Goal: Task Accomplishment & Management: Complete application form

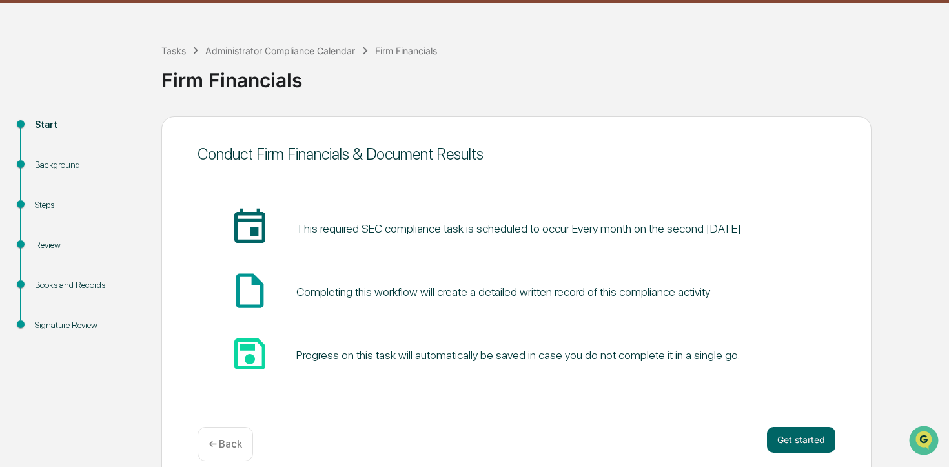
scroll to position [45, 0]
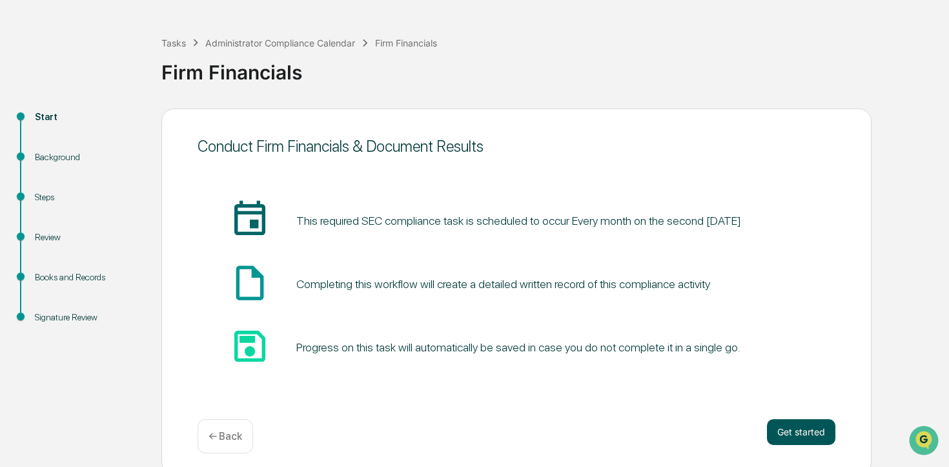
click at [813, 425] on button "Get started" at bounding box center [801, 432] width 68 height 26
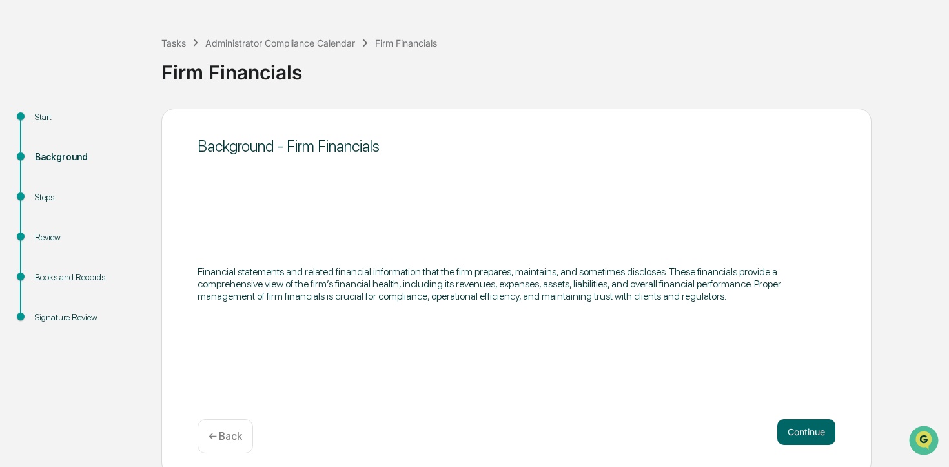
scroll to position [0, 0]
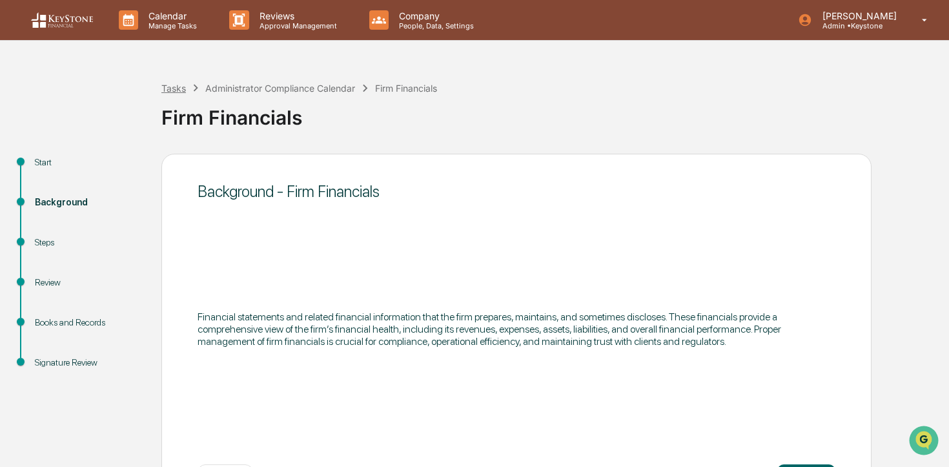
click at [176, 89] on div "Tasks" at bounding box center [173, 88] width 25 height 11
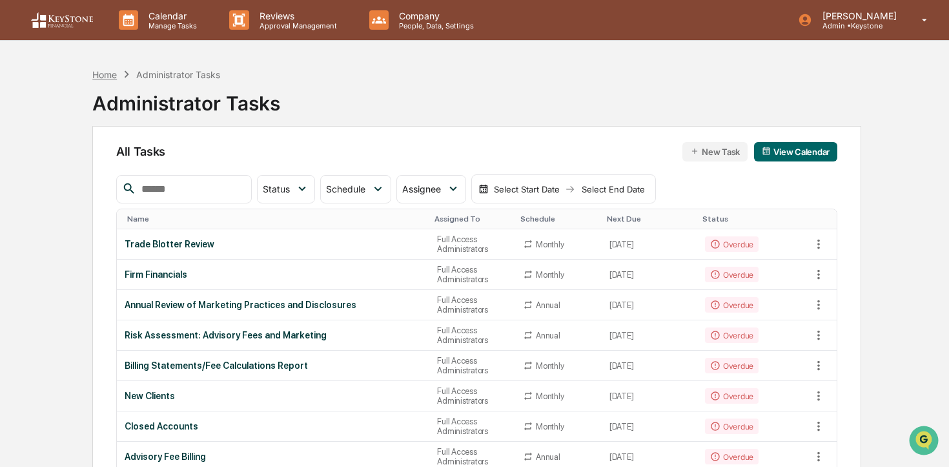
click at [110, 73] on div "Home" at bounding box center [104, 74] width 25 height 11
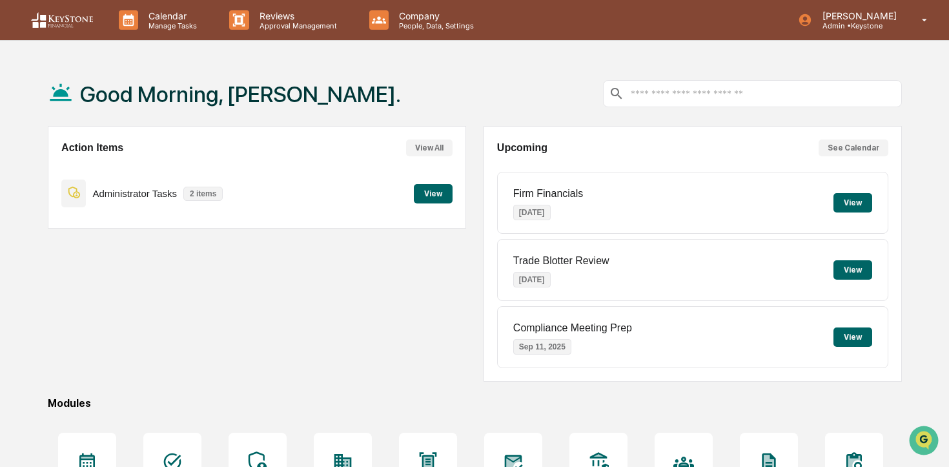
click at [428, 188] on button "View" at bounding box center [433, 193] width 39 height 19
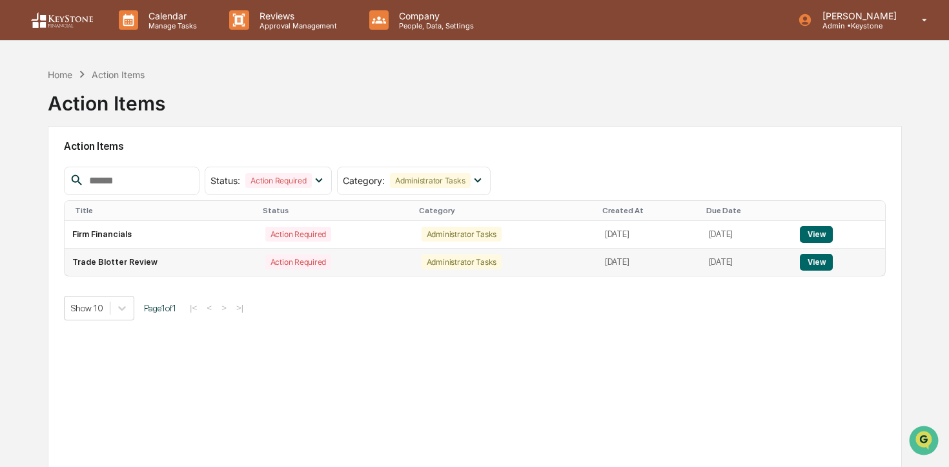
click at [838, 270] on td "View" at bounding box center [838, 261] width 93 height 27
click at [833, 267] on button "View" at bounding box center [816, 262] width 33 height 17
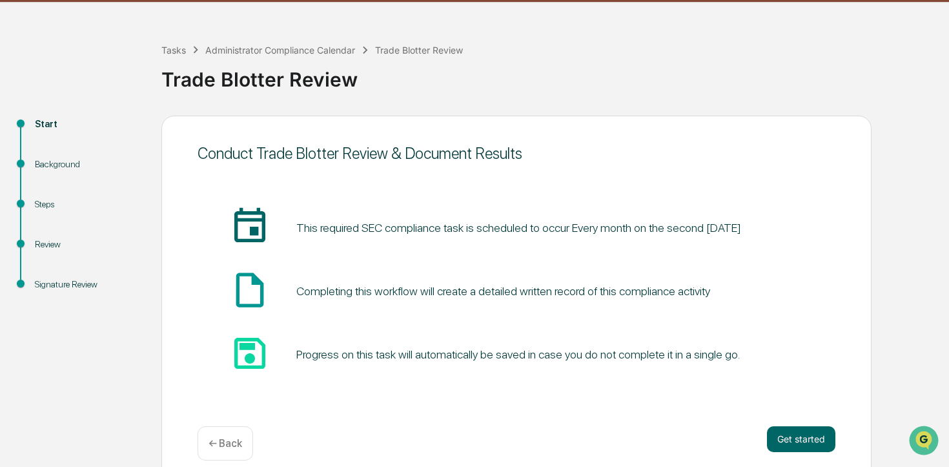
scroll to position [54, 0]
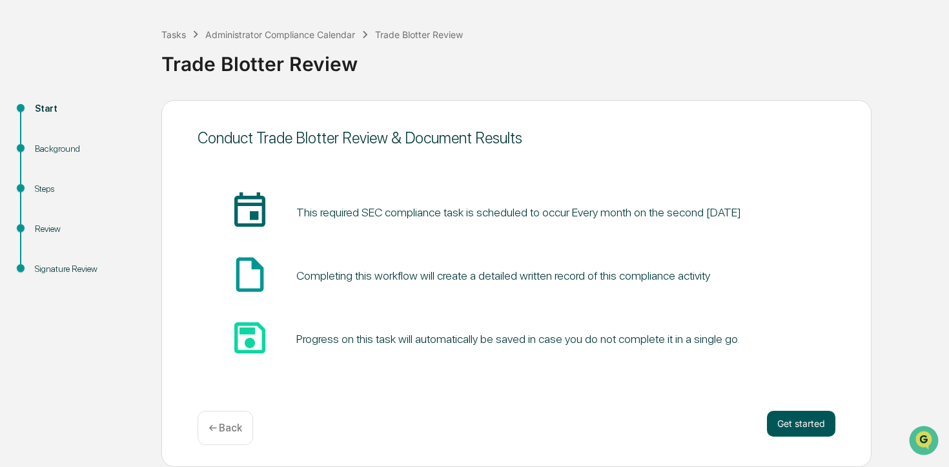
click at [815, 416] on button "Get started" at bounding box center [801, 423] width 68 height 26
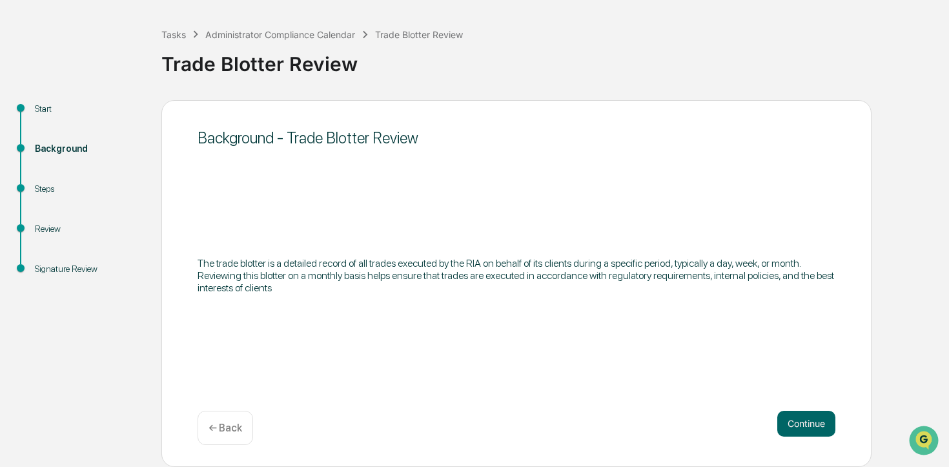
click at [815, 416] on button "Continue" at bounding box center [806, 423] width 58 height 26
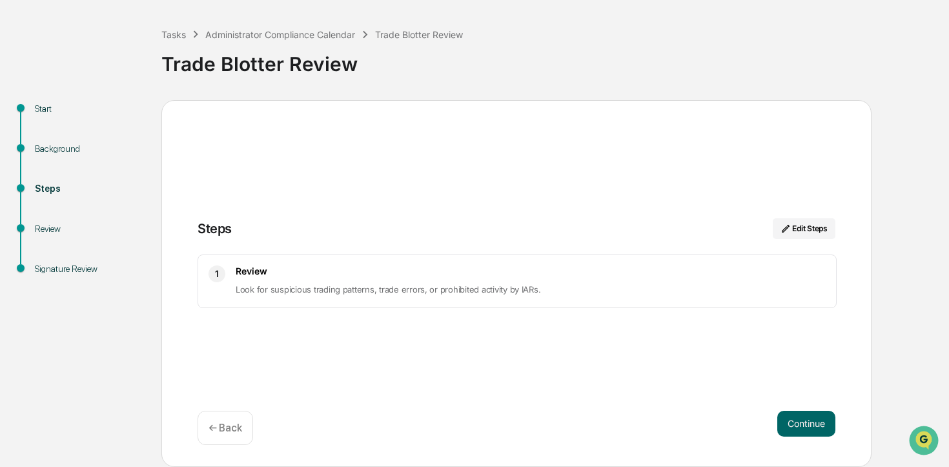
click at [815, 416] on button "Continue" at bounding box center [806, 423] width 58 height 26
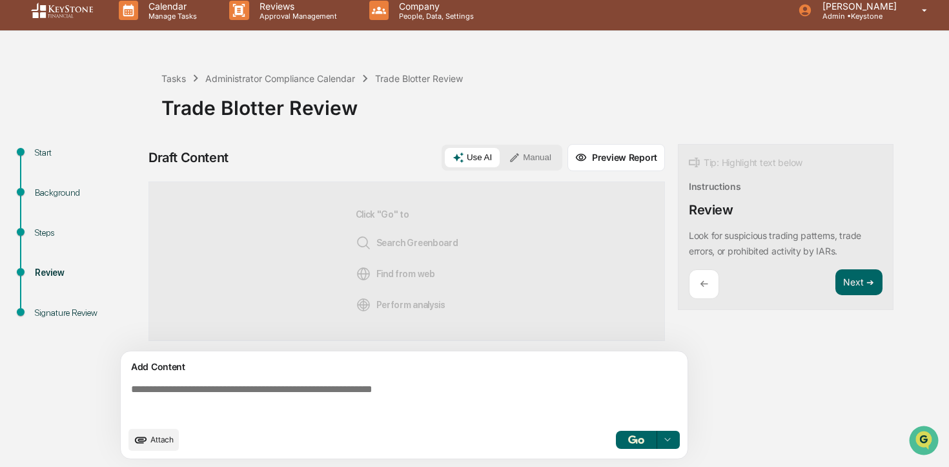
scroll to position [0, 0]
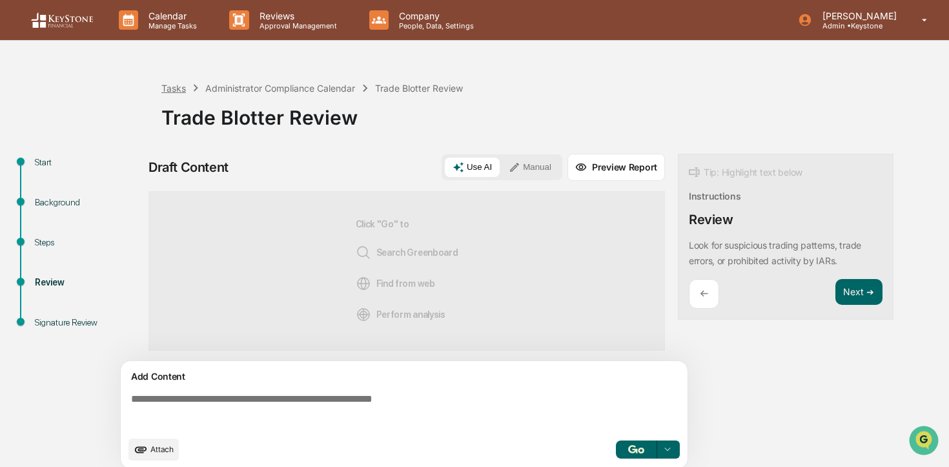
click at [180, 88] on div "Tasks" at bounding box center [173, 88] width 25 height 11
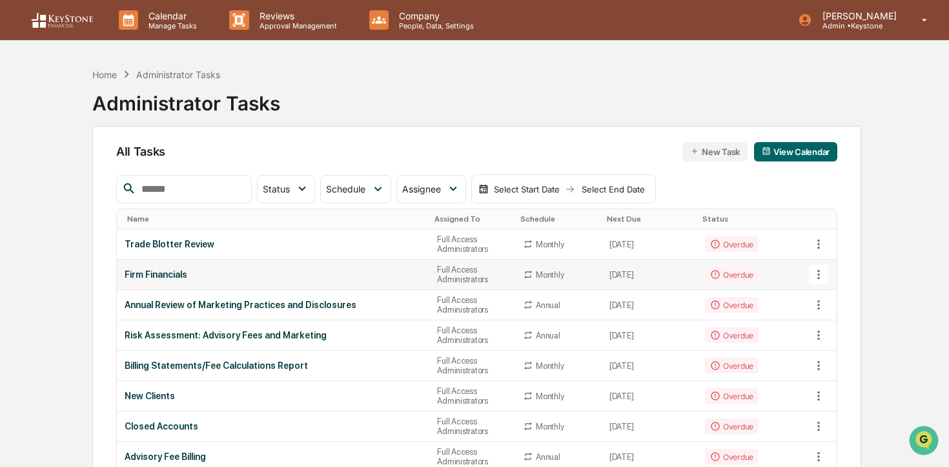
click at [536, 275] on div "Monthly" at bounding box center [550, 275] width 28 height 10
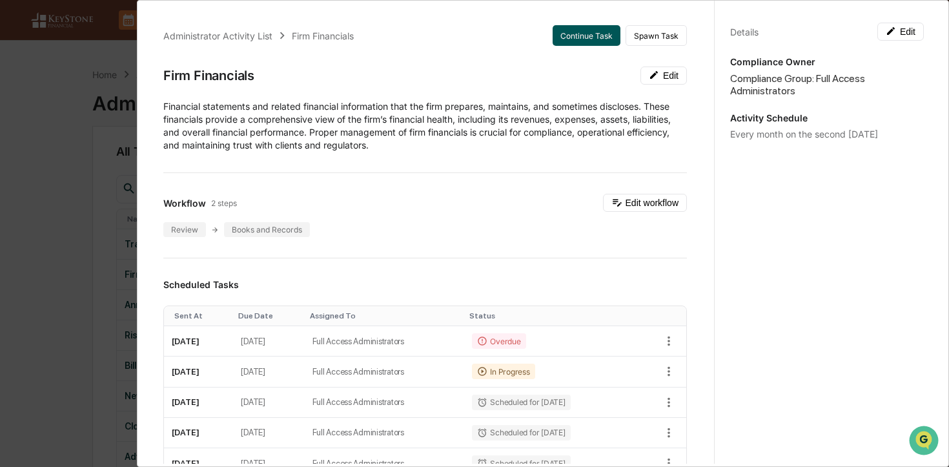
click at [593, 41] on button "Continue Task" at bounding box center [586, 35] width 68 height 21
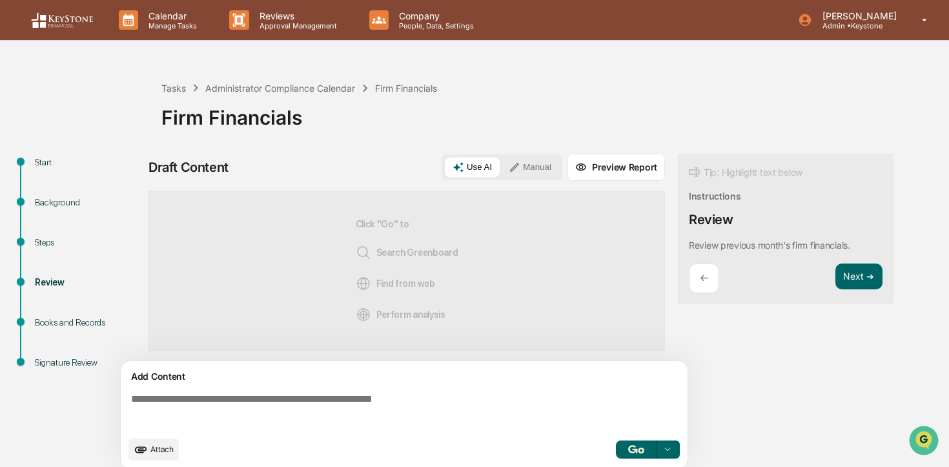
click at [76, 196] on div "Background" at bounding box center [88, 203] width 106 height 14
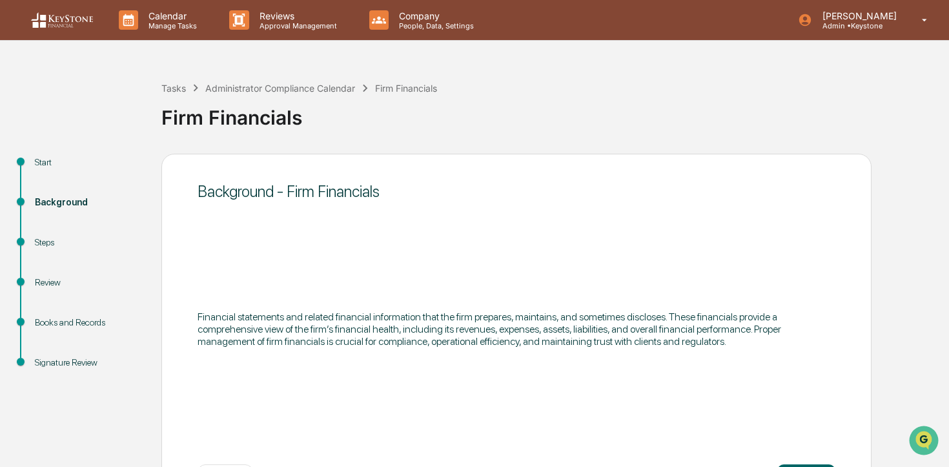
click at [48, 236] on div "Steps" at bounding box center [88, 243] width 106 height 14
click at [47, 243] on div "Steps" at bounding box center [88, 243] width 106 height 14
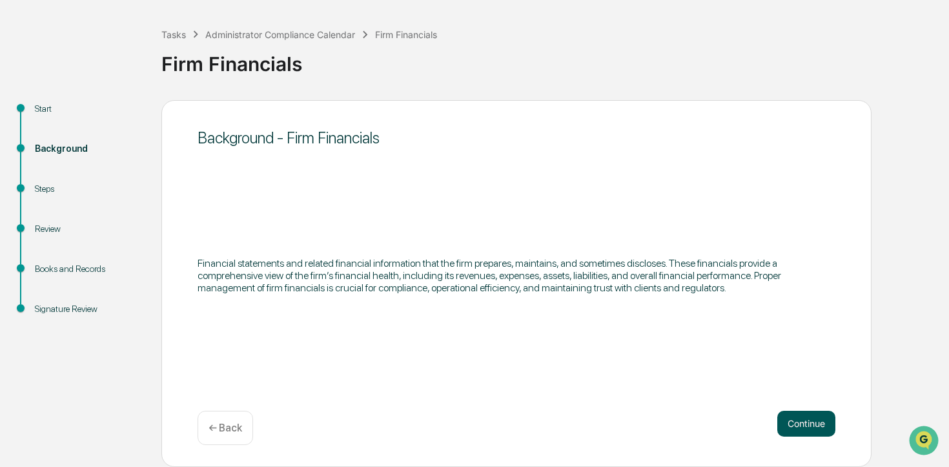
click at [811, 414] on button "Continue" at bounding box center [806, 423] width 58 height 26
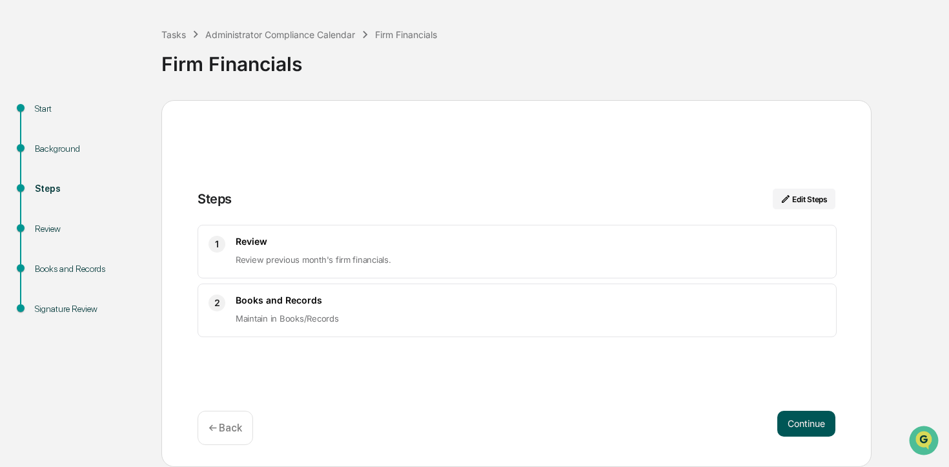
click at [803, 425] on button "Continue" at bounding box center [806, 423] width 58 height 26
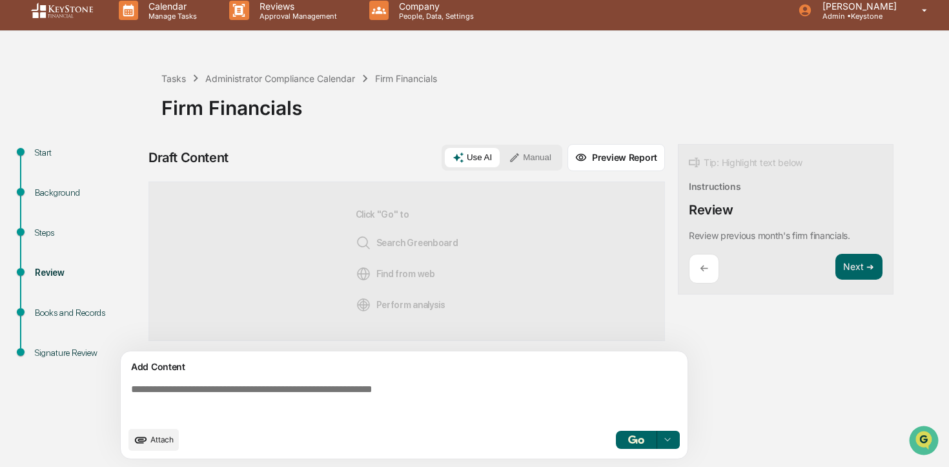
click at [152, 444] on button "Attach" at bounding box center [153, 440] width 50 height 22
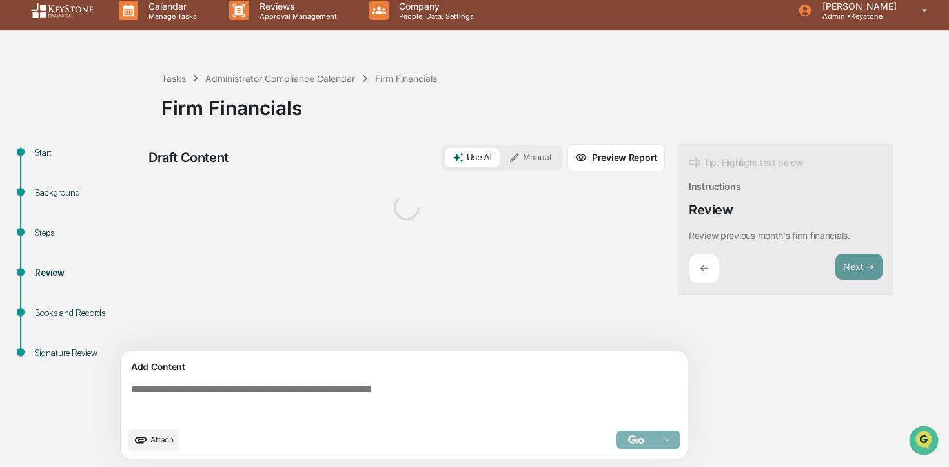
click at [153, 447] on button "Attach" at bounding box center [153, 440] width 50 height 22
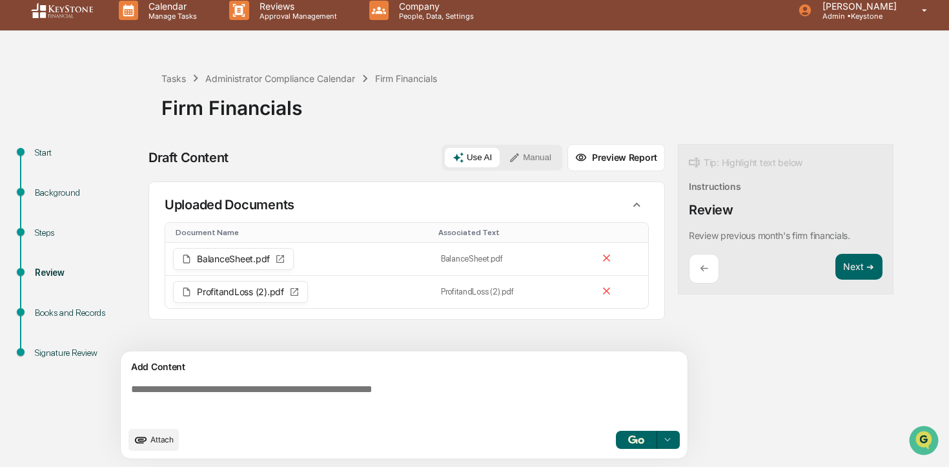
click at [632, 443] on img "button" at bounding box center [635, 439] width 15 height 8
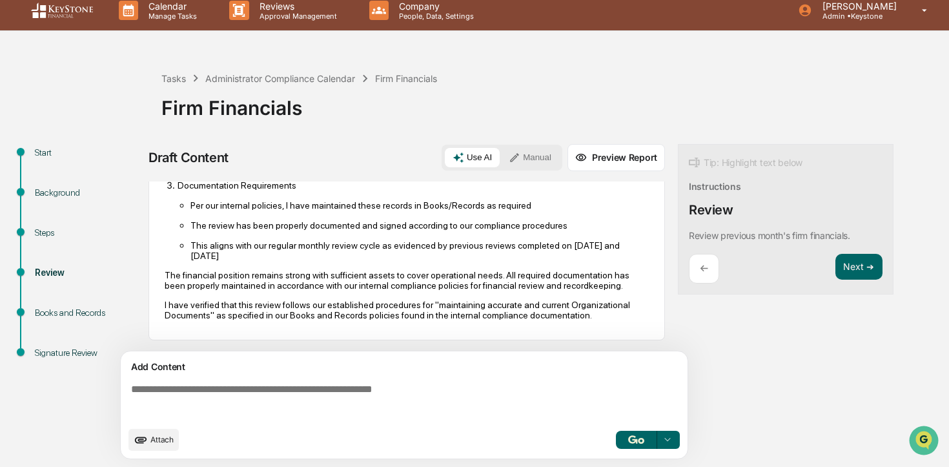
scroll to position [484, 0]
click at [853, 274] on button "Next ➔" at bounding box center [858, 267] width 47 height 26
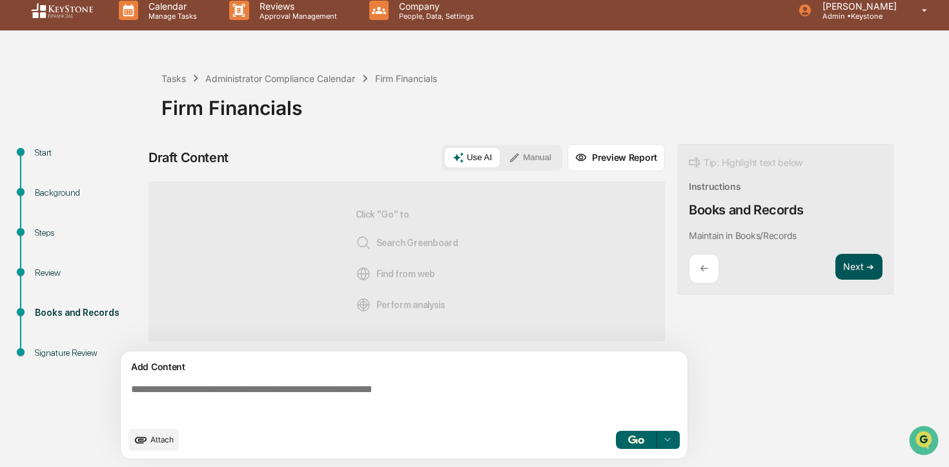
scroll to position [0, 0]
click at [853, 274] on button "Next ➔" at bounding box center [858, 267] width 47 height 26
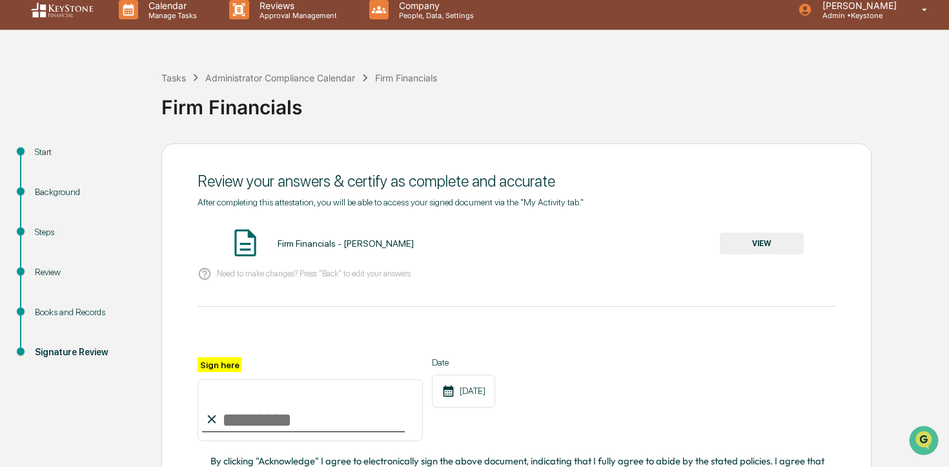
click at [751, 248] on button "VIEW" at bounding box center [762, 243] width 84 height 22
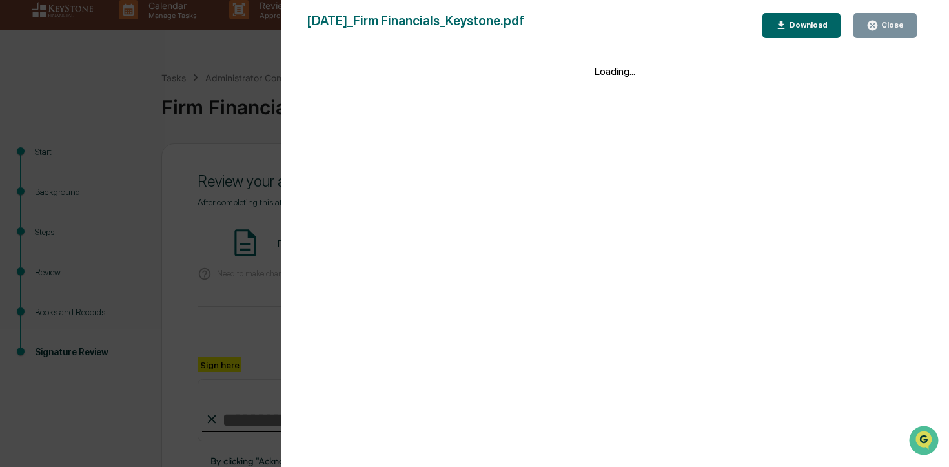
click at [901, 26] on div "Close" at bounding box center [890, 25] width 25 height 9
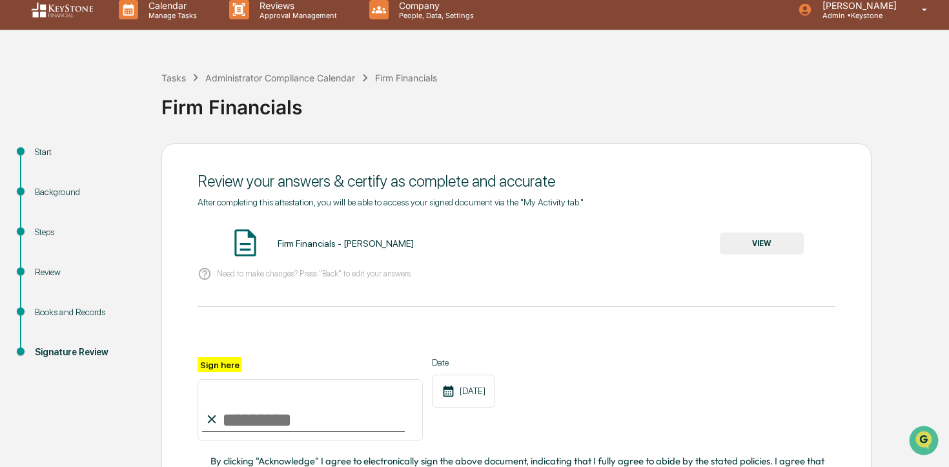
click at [343, 410] on input "Sign here" at bounding box center [309, 410] width 225 height 62
type input "*"
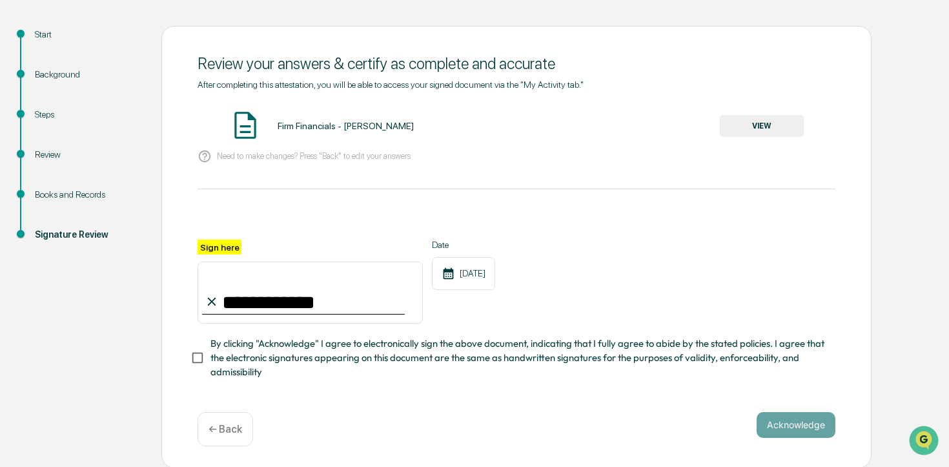
type input "**********"
click at [408, 351] on span "By clicking "Acknowledge" I agree to electronically sign the above document, in…" at bounding box center [517, 357] width 614 height 43
click at [792, 423] on button "Acknowledge" at bounding box center [795, 425] width 79 height 26
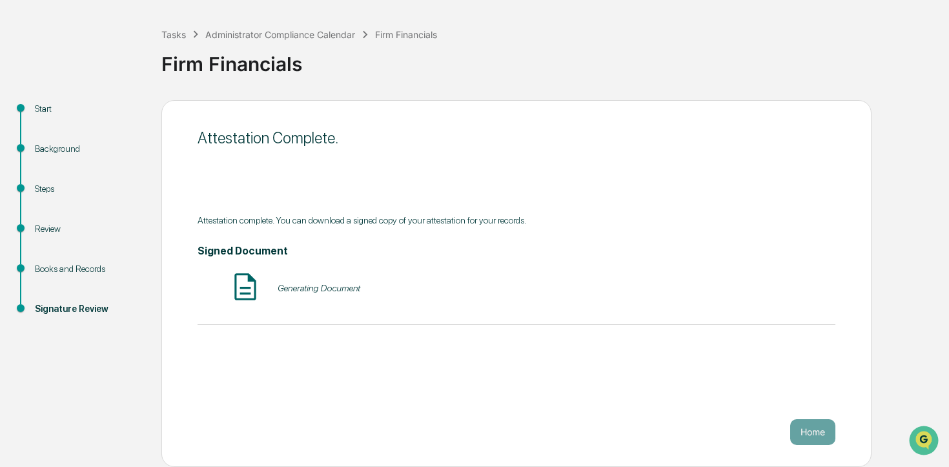
scroll to position [54, 0]
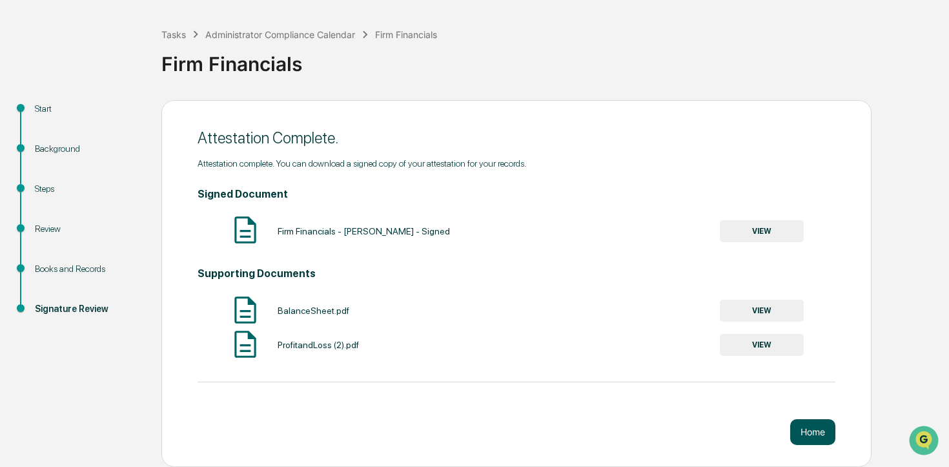
click at [793, 423] on button "Home" at bounding box center [812, 432] width 45 height 26
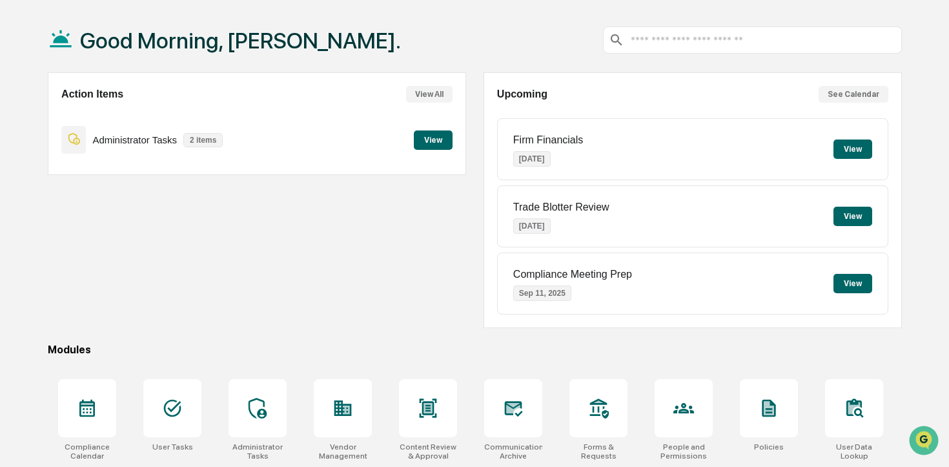
click at [438, 136] on button "View" at bounding box center [433, 139] width 39 height 19
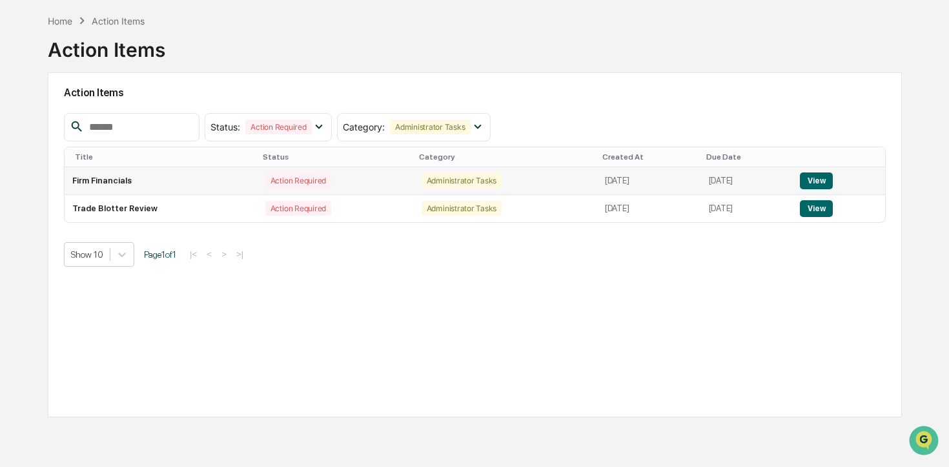
click at [832, 179] on button "View" at bounding box center [816, 180] width 33 height 17
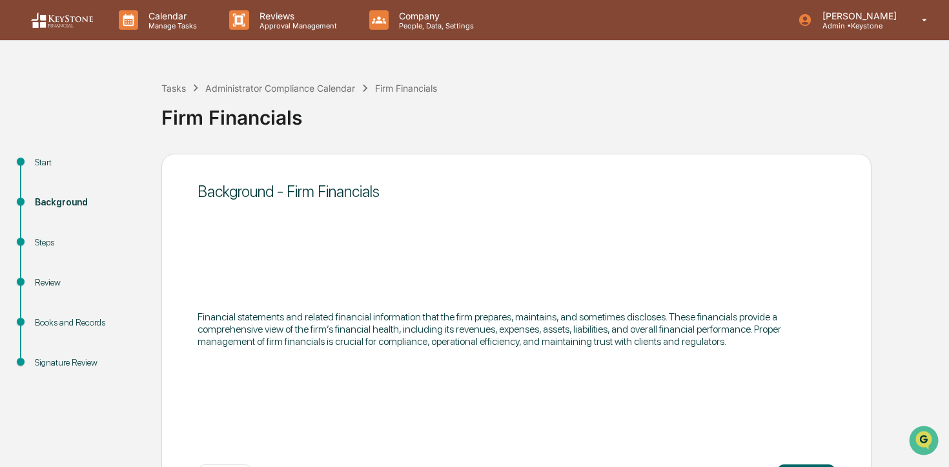
scroll to position [54, 0]
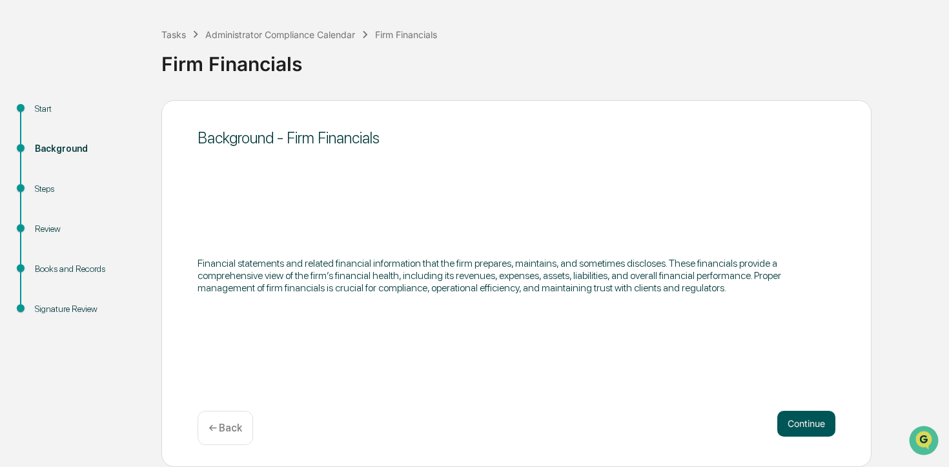
click at [802, 421] on button "Continue" at bounding box center [806, 423] width 58 height 26
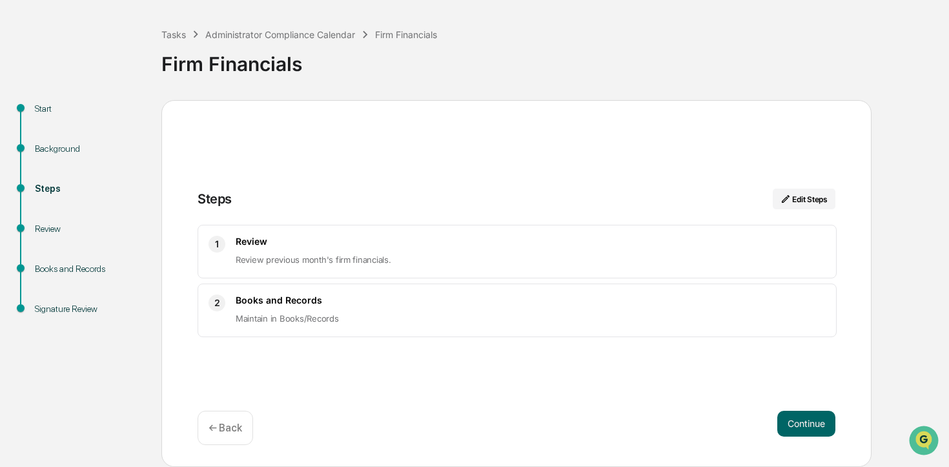
scroll to position [0, 0]
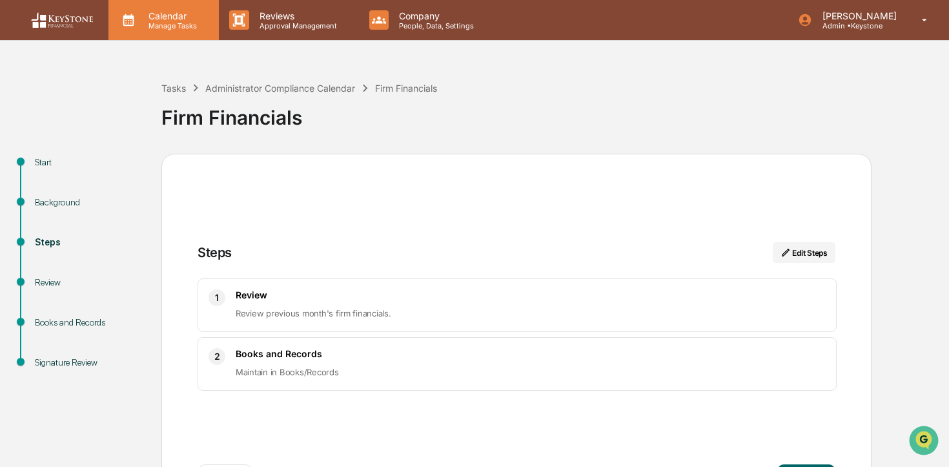
click at [134, 25] on icon at bounding box center [128, 19] width 19 height 19
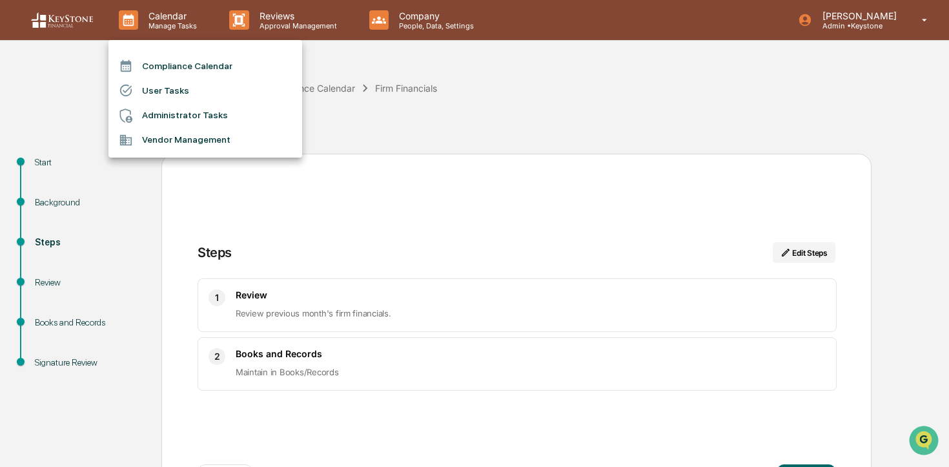
click at [148, 63] on li "Compliance Calendar" at bounding box center [205, 66] width 194 height 25
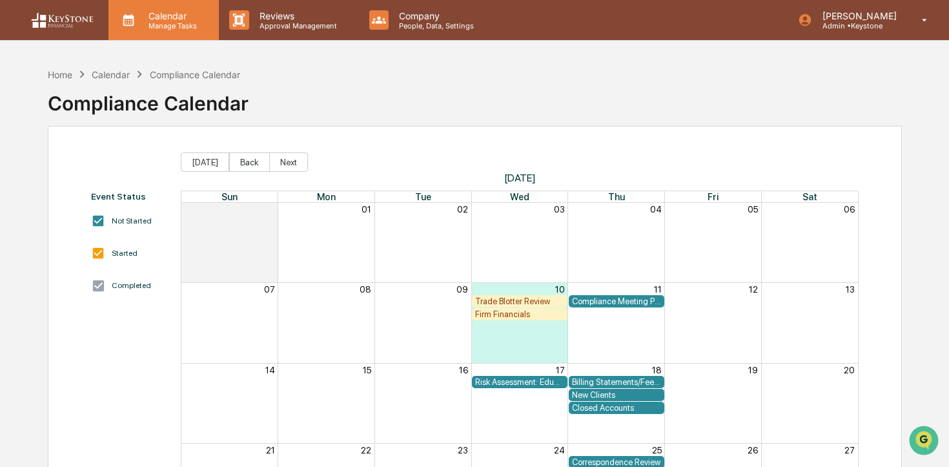
click at [148, 12] on p "Calendar" at bounding box center [170, 15] width 65 height 11
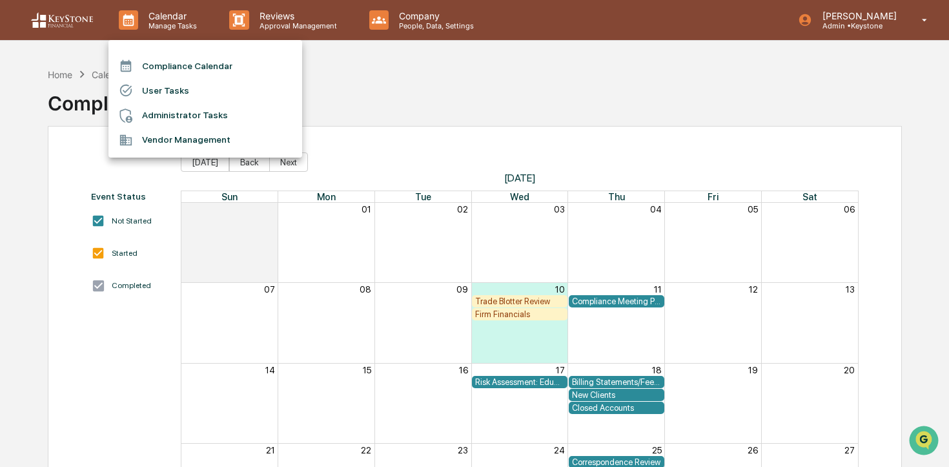
click at [66, 80] on div at bounding box center [474, 233] width 949 height 467
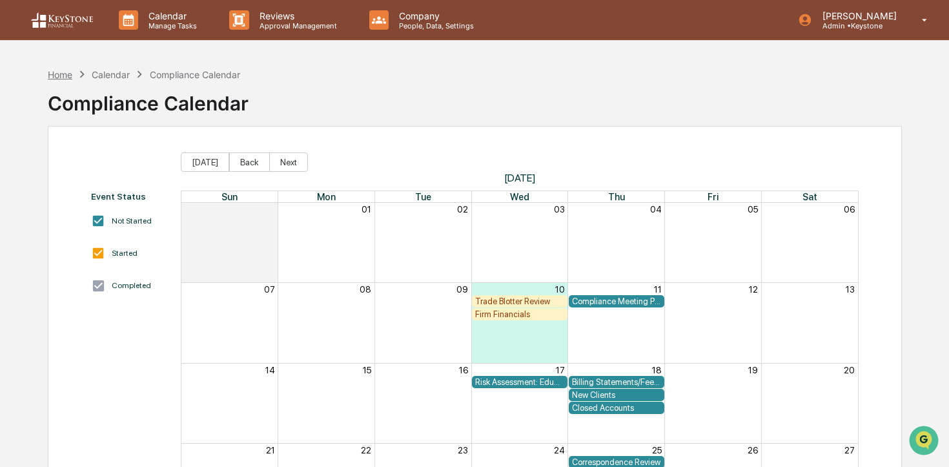
click at [60, 76] on div "Home" at bounding box center [60, 74] width 25 height 11
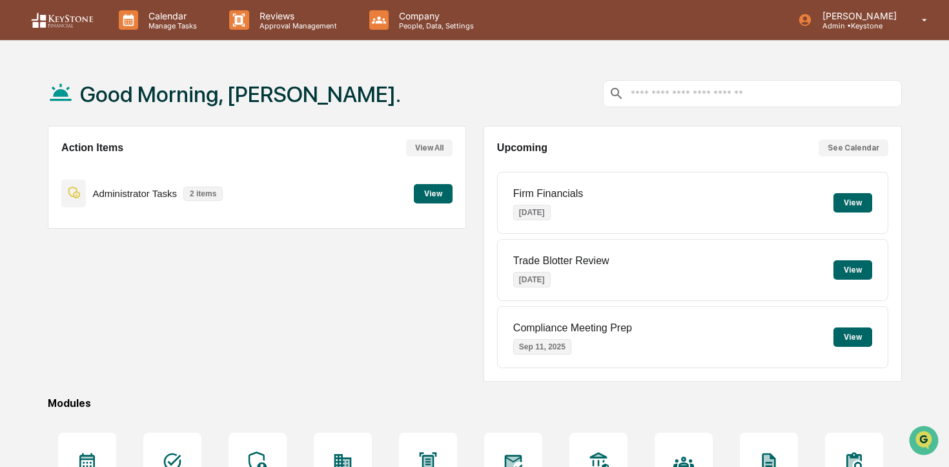
click at [437, 201] on button "View" at bounding box center [433, 193] width 39 height 19
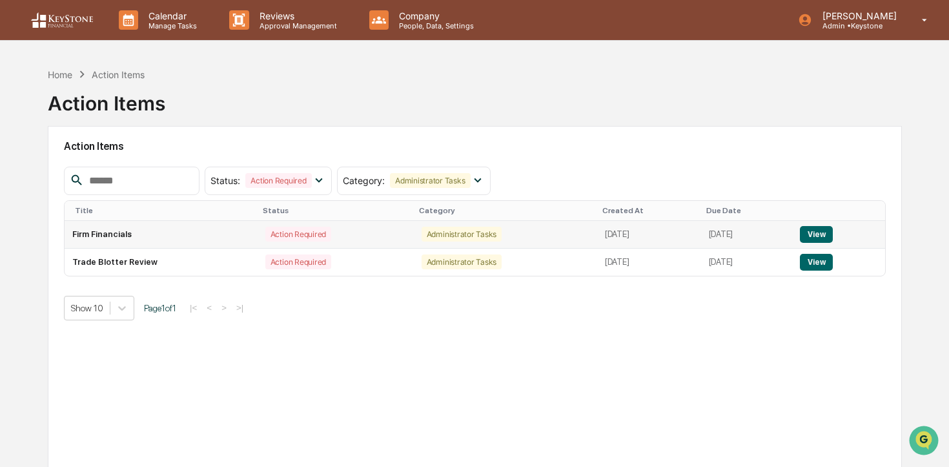
click at [833, 237] on button "View" at bounding box center [816, 234] width 33 height 17
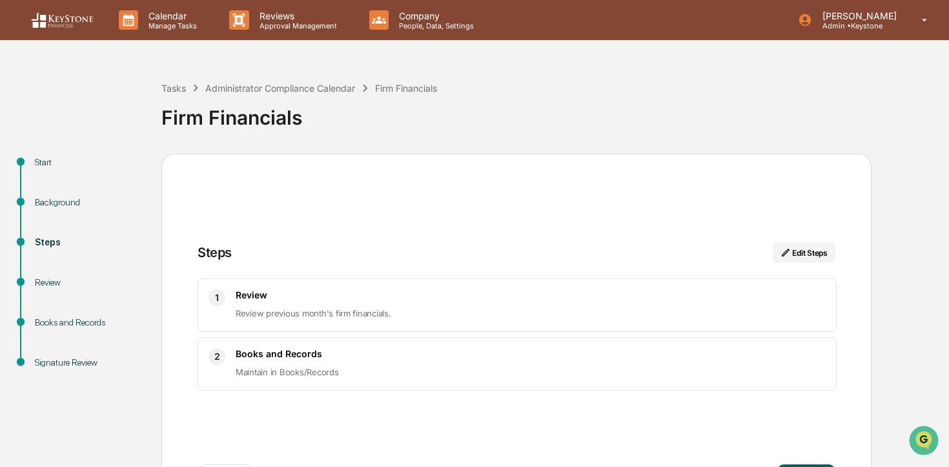
scroll to position [54, 0]
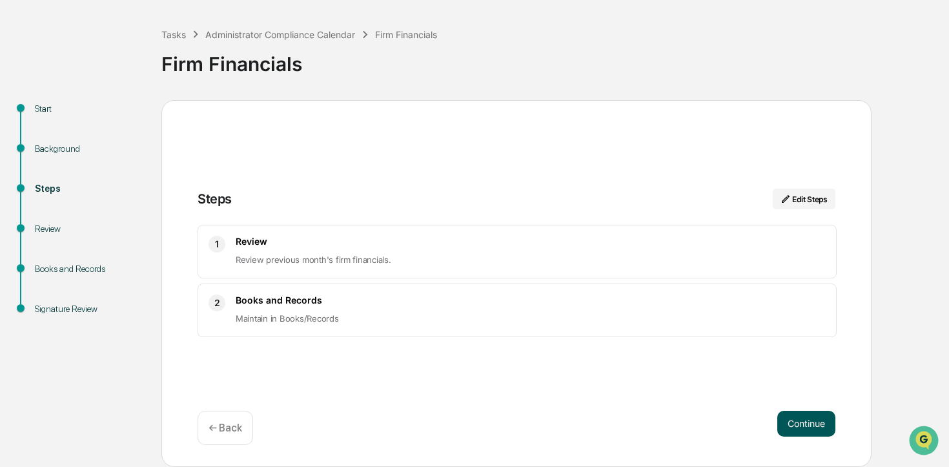
click at [792, 418] on button "Continue" at bounding box center [806, 423] width 58 height 26
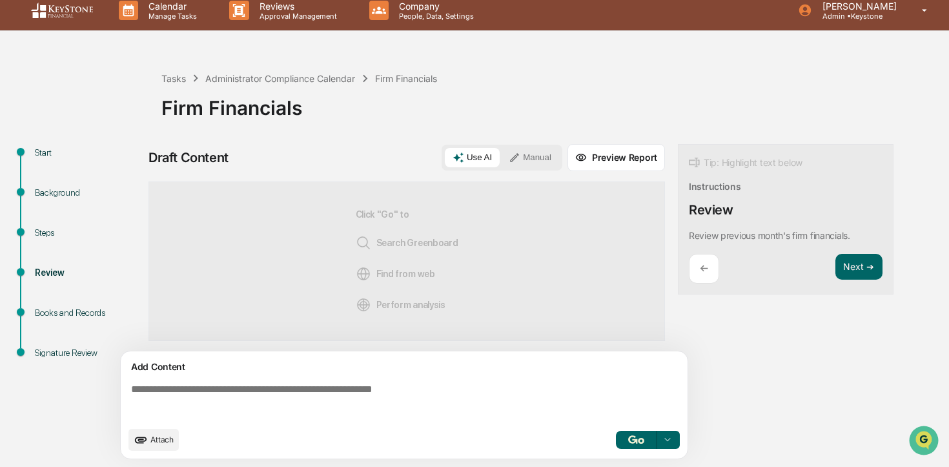
scroll to position [10, 0]
click at [141, 438] on icon "upload document" at bounding box center [141, 439] width 12 height 6
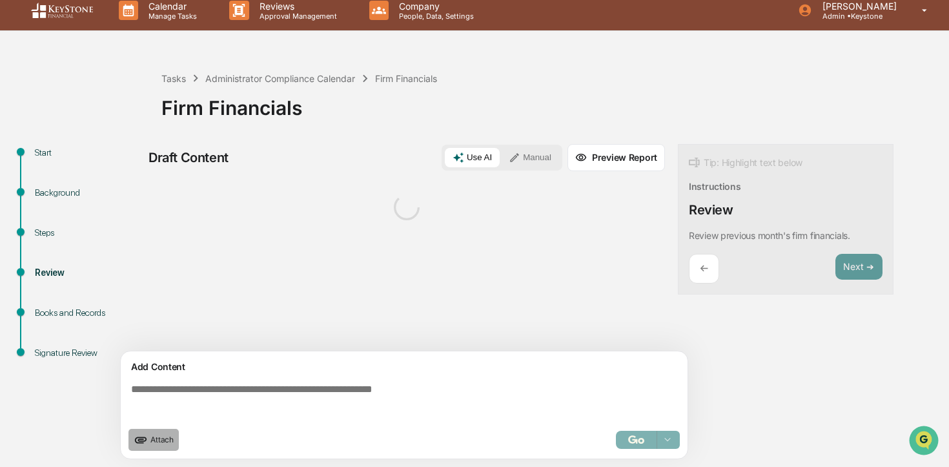
click at [157, 438] on span "Attach" at bounding box center [161, 439] width 23 height 10
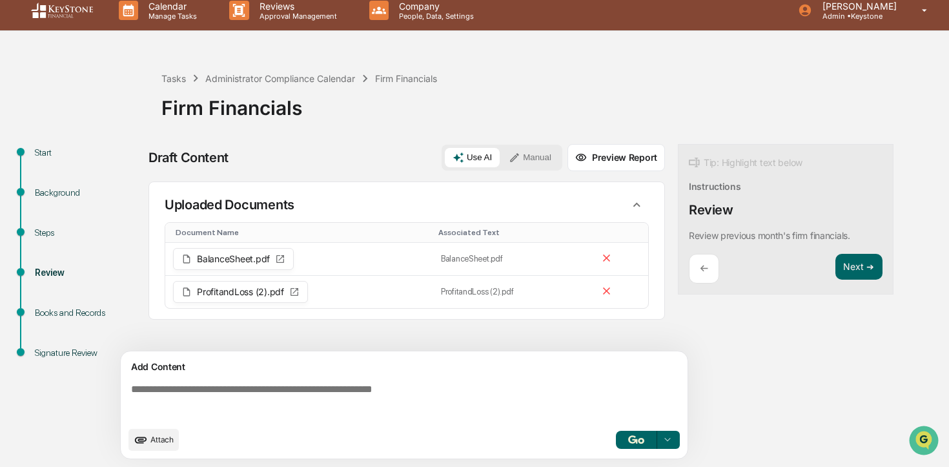
click at [629, 440] on img "button" at bounding box center [635, 439] width 15 height 8
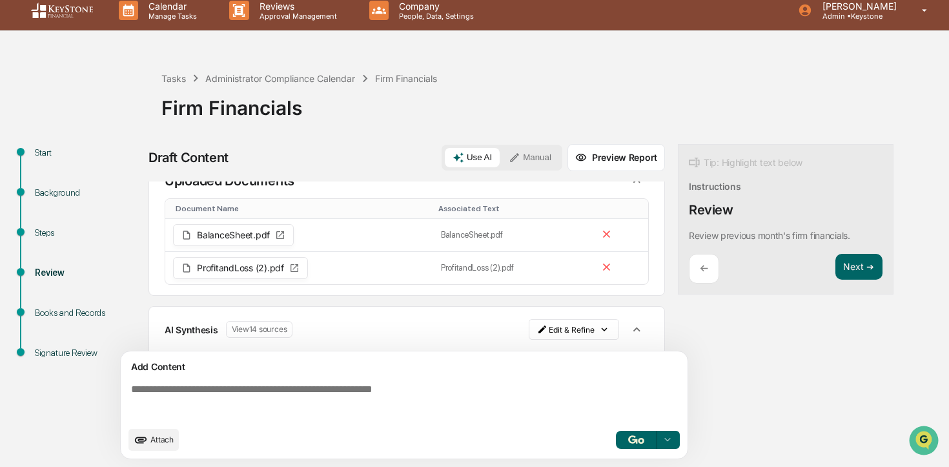
scroll to position [40, 0]
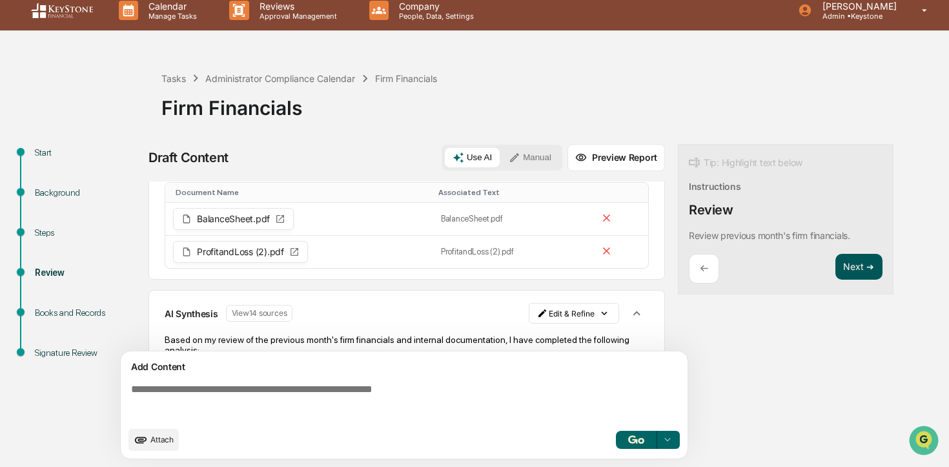
click at [847, 261] on button "Next ➔" at bounding box center [858, 267] width 47 height 26
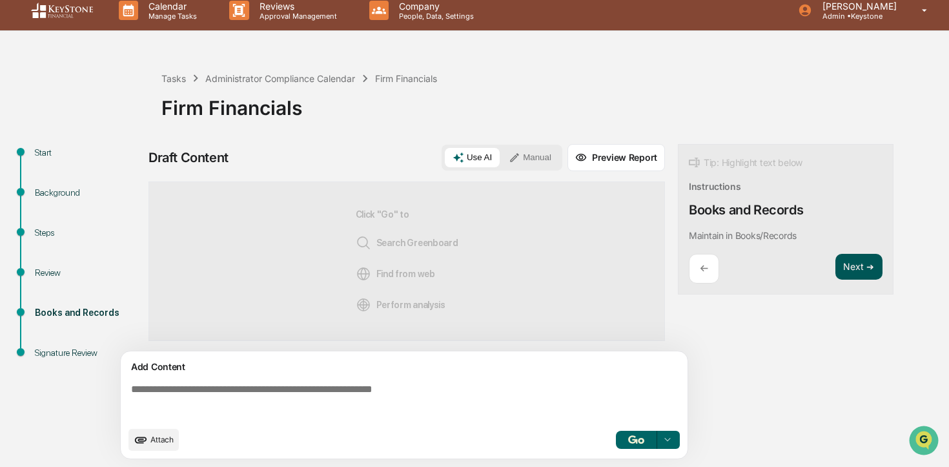
scroll to position [0, 0]
click at [847, 261] on button "Next ➔" at bounding box center [858, 267] width 47 height 26
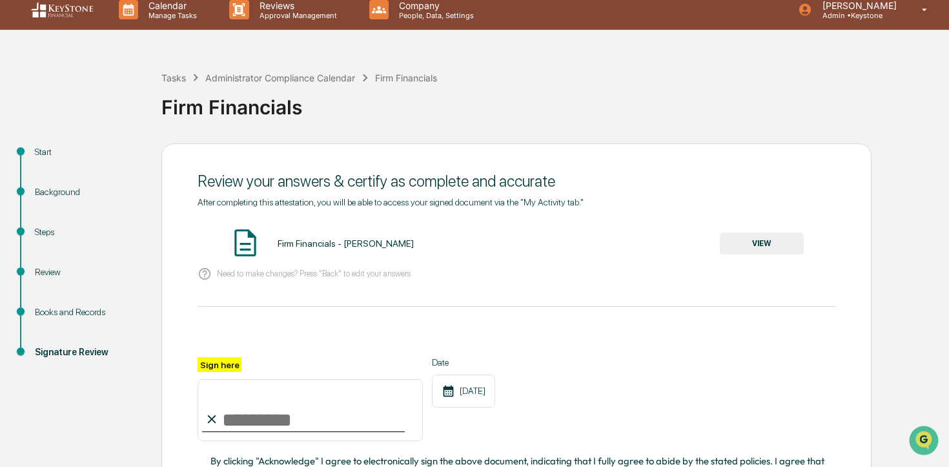
click at [329, 409] on input "Sign here" at bounding box center [309, 410] width 225 height 62
type input "**********"
click at [785, 238] on button "VIEW" at bounding box center [762, 243] width 84 height 22
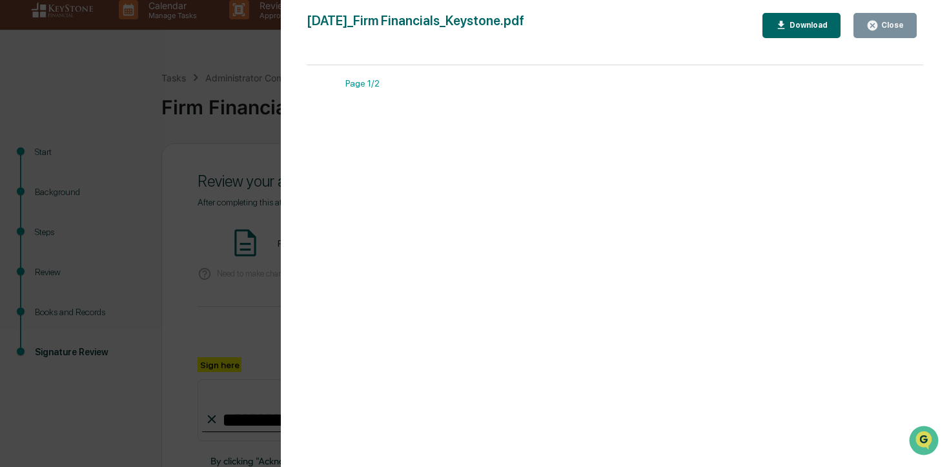
click at [880, 34] on button "Close" at bounding box center [884, 25] width 63 height 25
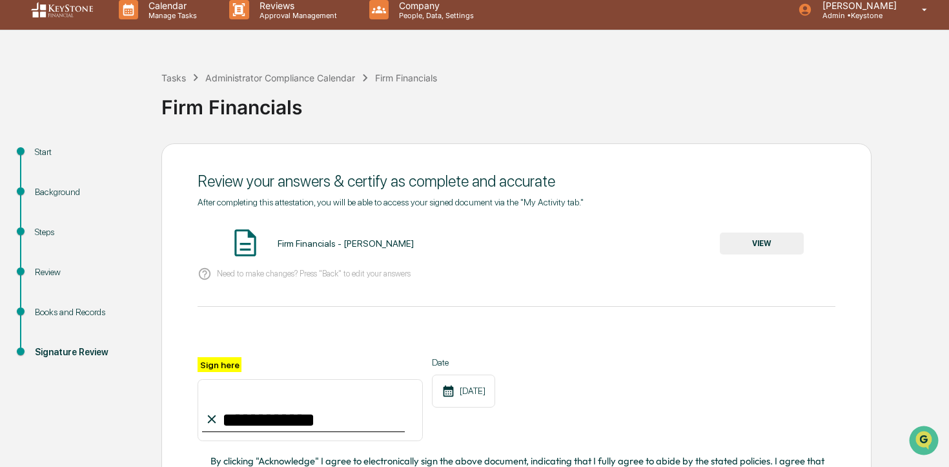
scroll to position [128, 0]
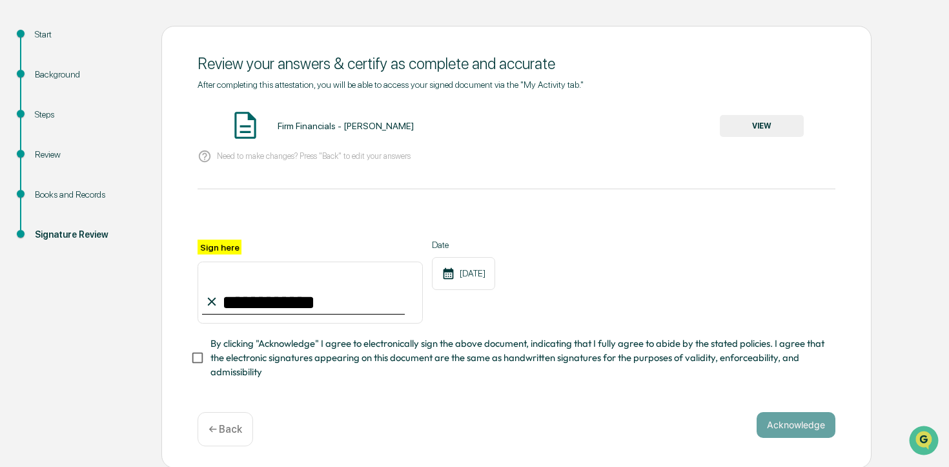
click at [607, 358] on span "By clicking "Acknowledge" I agree to electronically sign the above document, in…" at bounding box center [517, 357] width 614 height 43
click at [787, 422] on button "Acknowledge" at bounding box center [795, 425] width 79 height 26
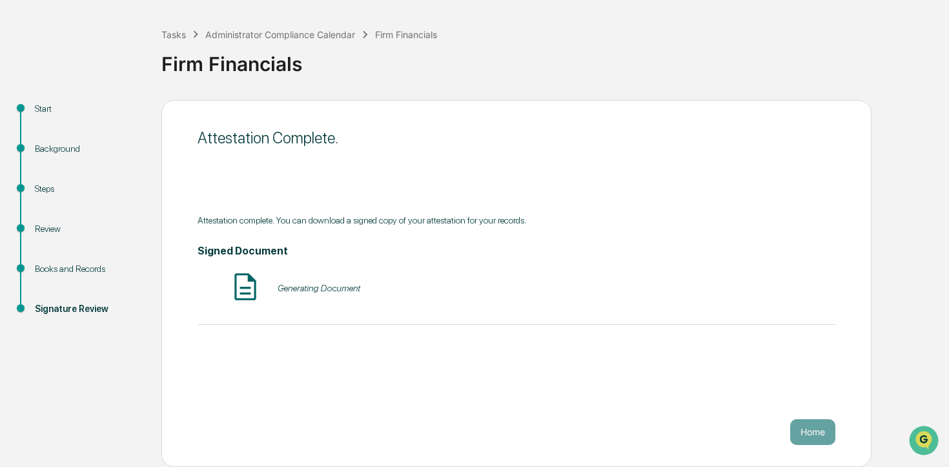
scroll to position [54, 0]
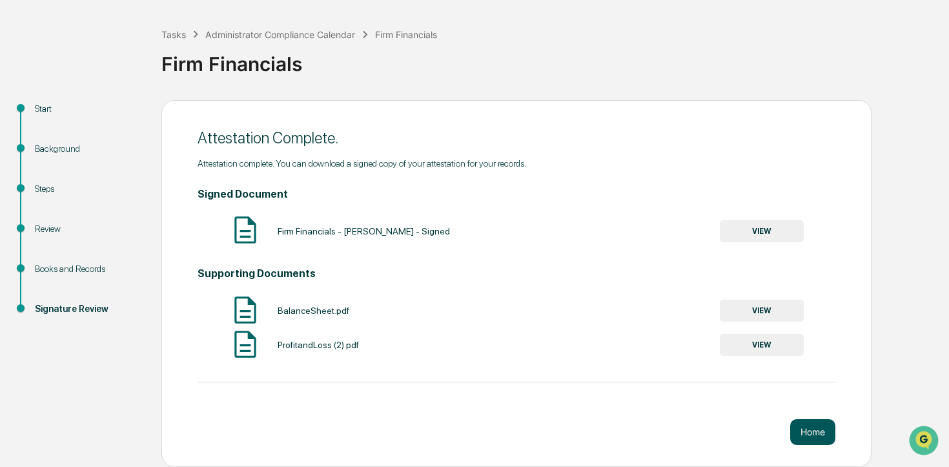
click at [807, 424] on button "Home" at bounding box center [812, 432] width 45 height 26
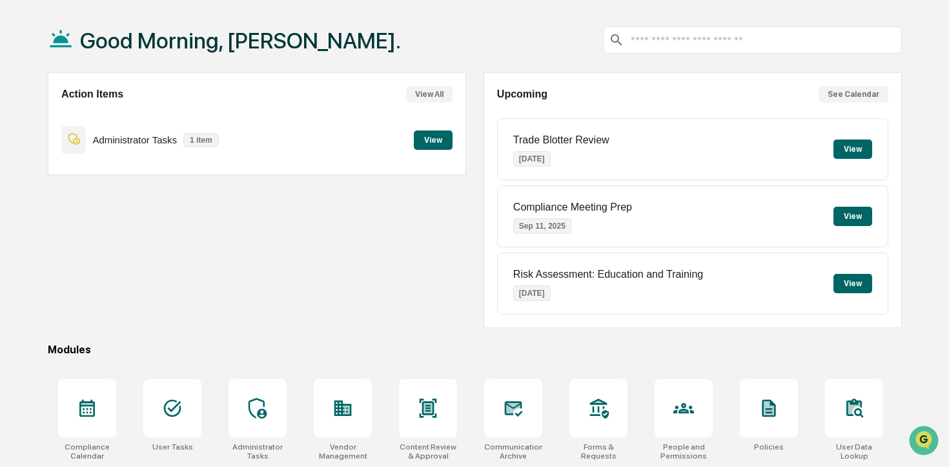
click at [441, 132] on button "View" at bounding box center [433, 139] width 39 height 19
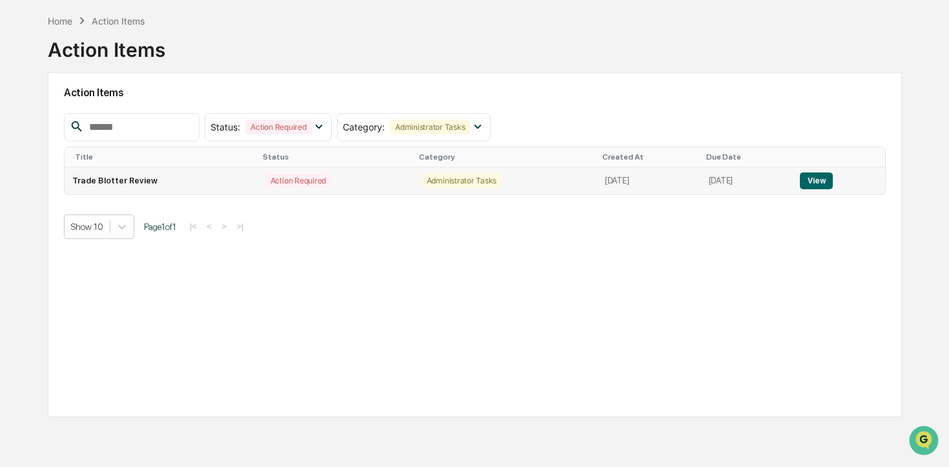
click at [833, 179] on button "View" at bounding box center [816, 180] width 33 height 17
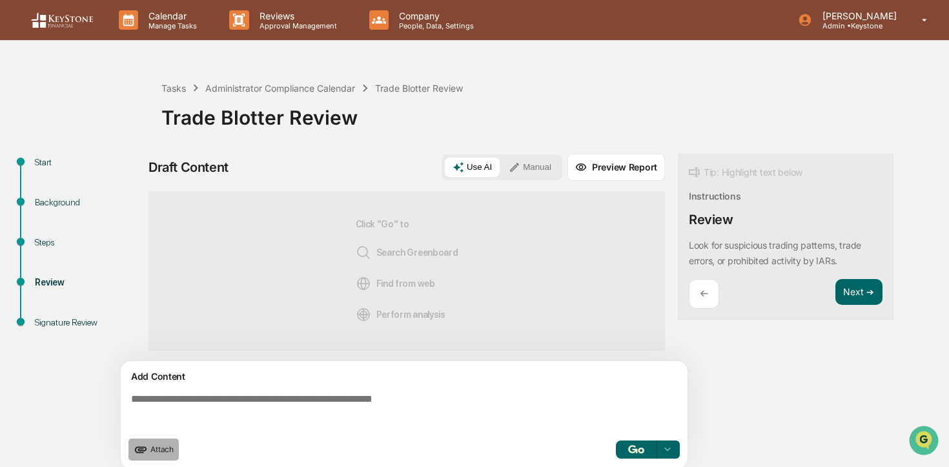
click at [171, 450] on span "Attach" at bounding box center [161, 449] width 23 height 10
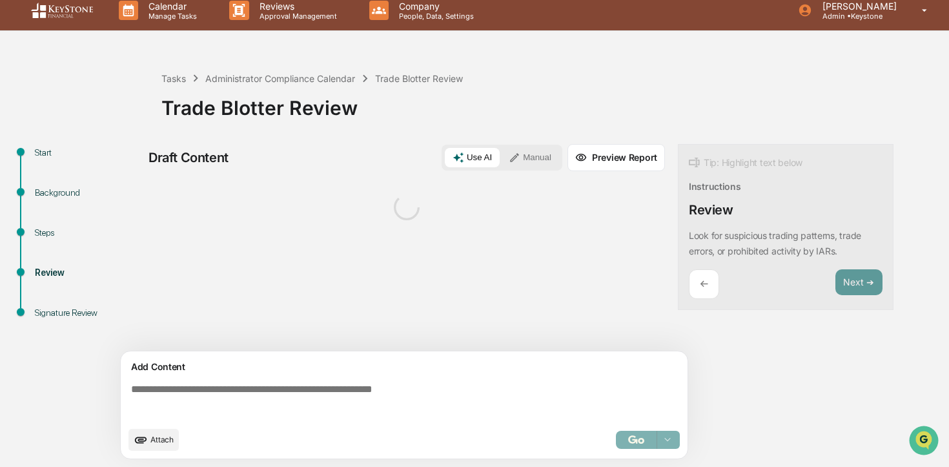
scroll to position [10, 0]
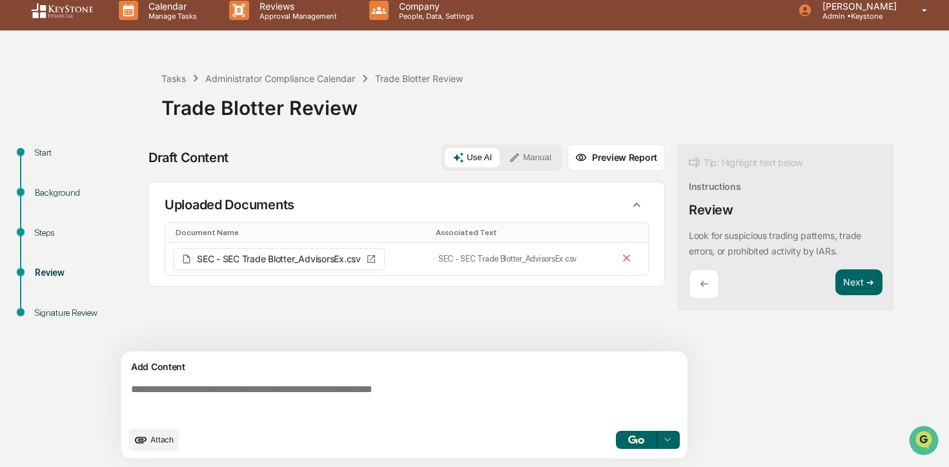
click at [631, 436] on img "button" at bounding box center [635, 439] width 15 height 8
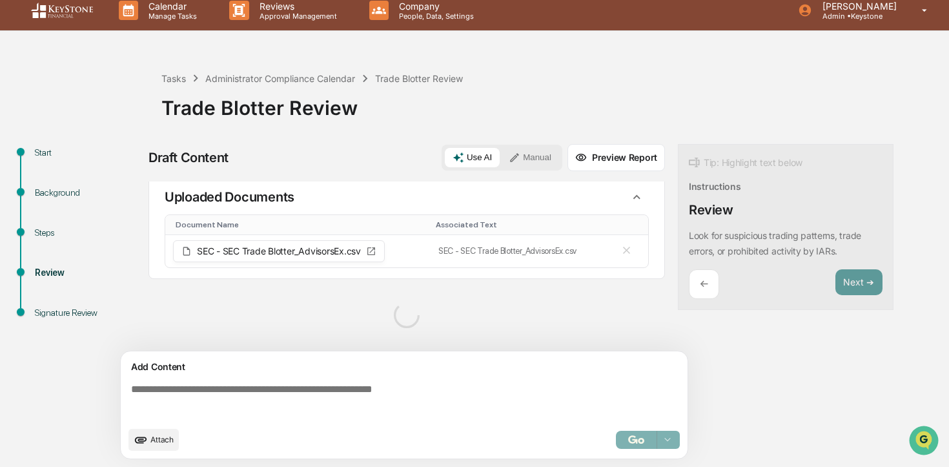
scroll to position [0, 0]
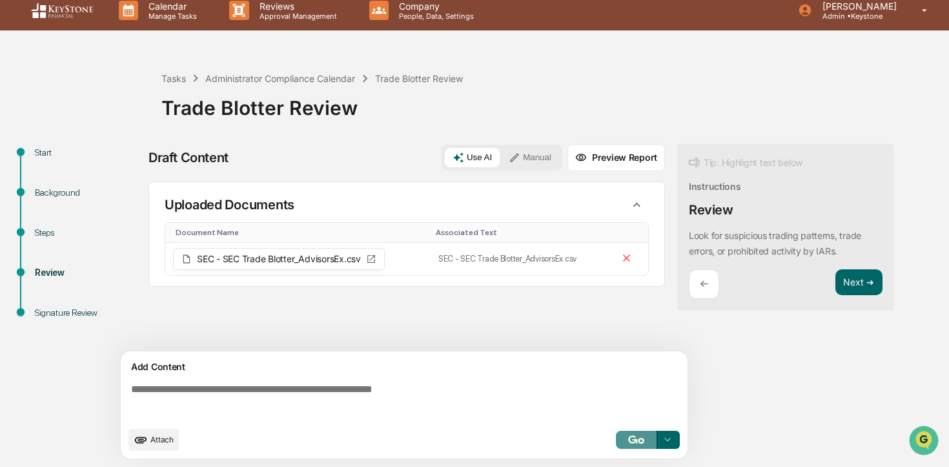
click at [633, 438] on img "button" at bounding box center [635, 439] width 15 height 8
click at [867, 284] on button "Next ➔" at bounding box center [858, 282] width 47 height 26
click at [850, 281] on button "Next ➔" at bounding box center [858, 282] width 47 height 26
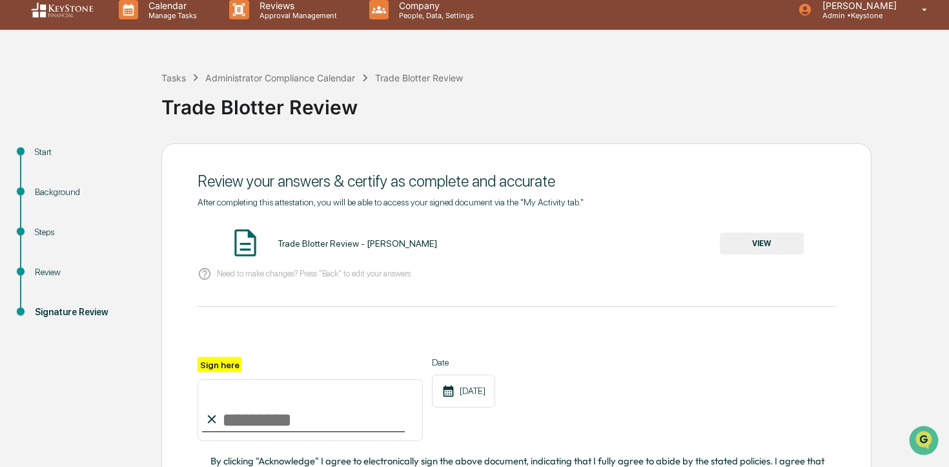
click at [322, 408] on input "Sign here" at bounding box center [309, 410] width 225 height 62
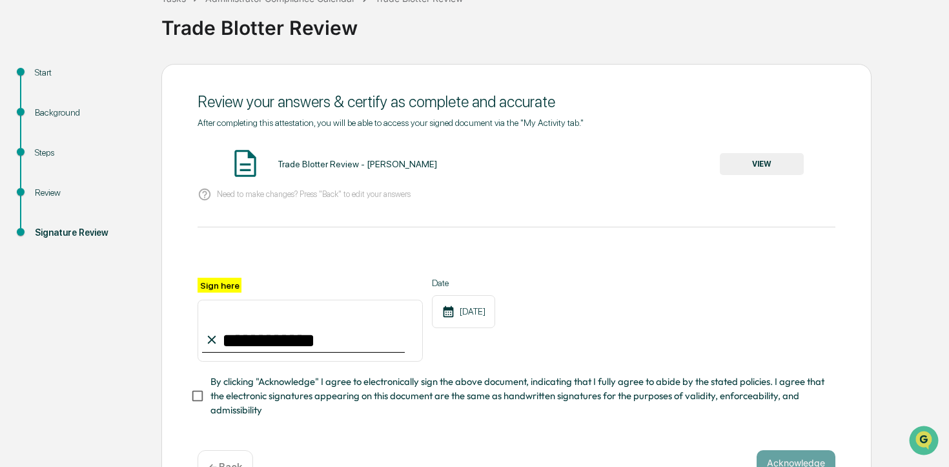
scroll to position [128, 0]
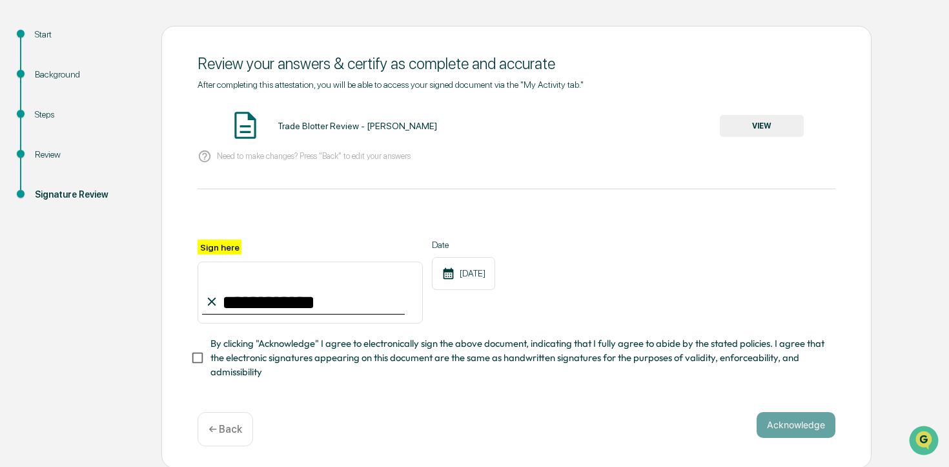
type input "**********"
click at [431, 347] on span "By clicking "Acknowledge" I agree to electronically sign the above document, in…" at bounding box center [517, 357] width 614 height 43
click at [776, 127] on button "VIEW" at bounding box center [762, 126] width 84 height 22
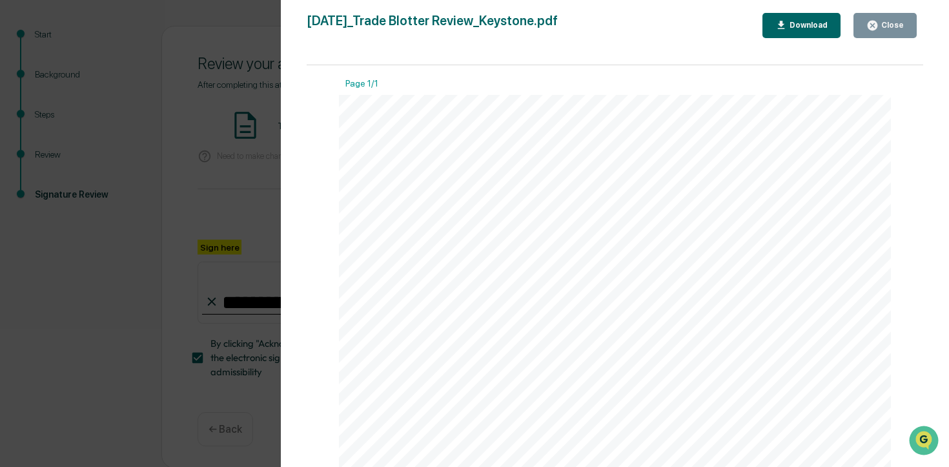
click at [888, 34] on button "Close" at bounding box center [884, 25] width 63 height 25
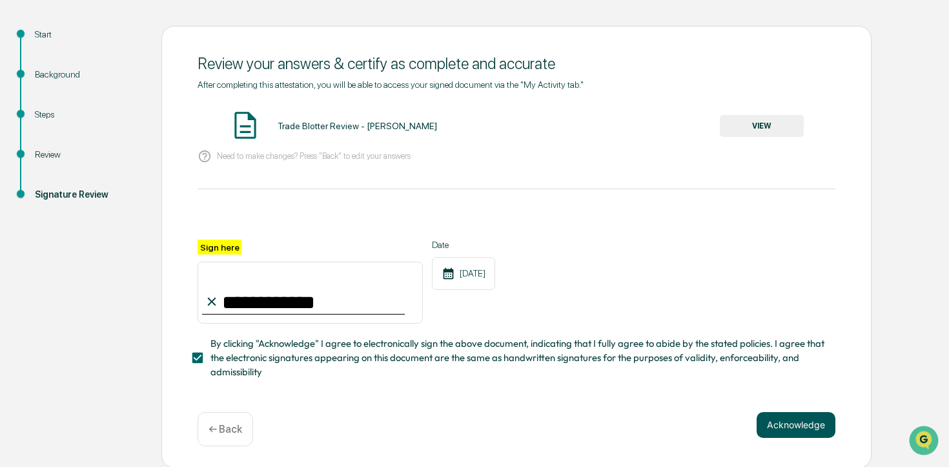
click at [814, 428] on button "Acknowledge" at bounding box center [795, 425] width 79 height 26
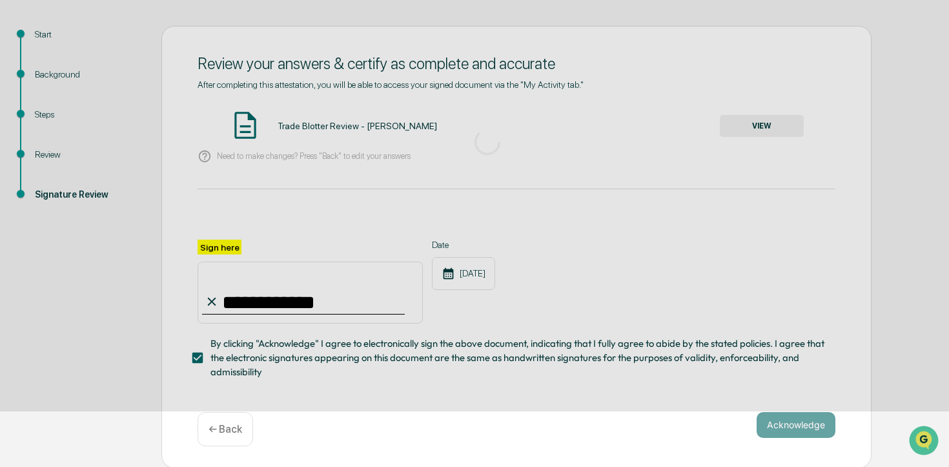
scroll to position [54, 0]
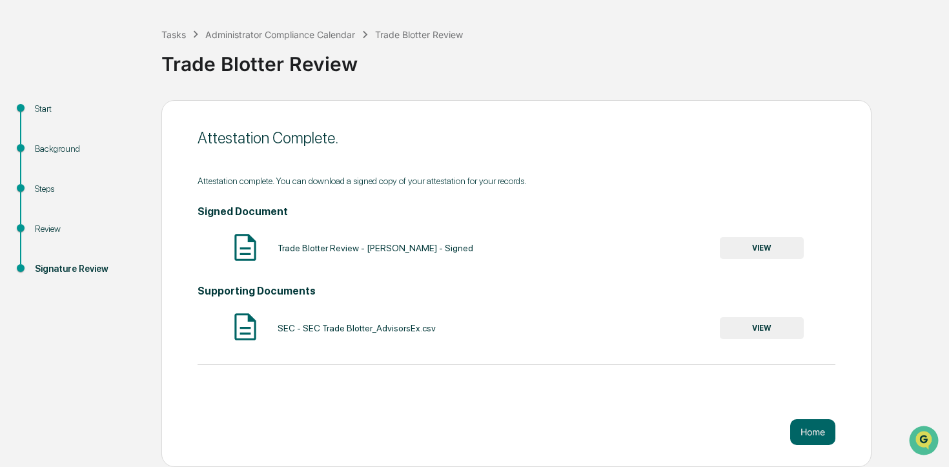
click at [814, 428] on button "Home" at bounding box center [812, 432] width 45 height 26
